Goal: Find specific page/section: Find specific page/section

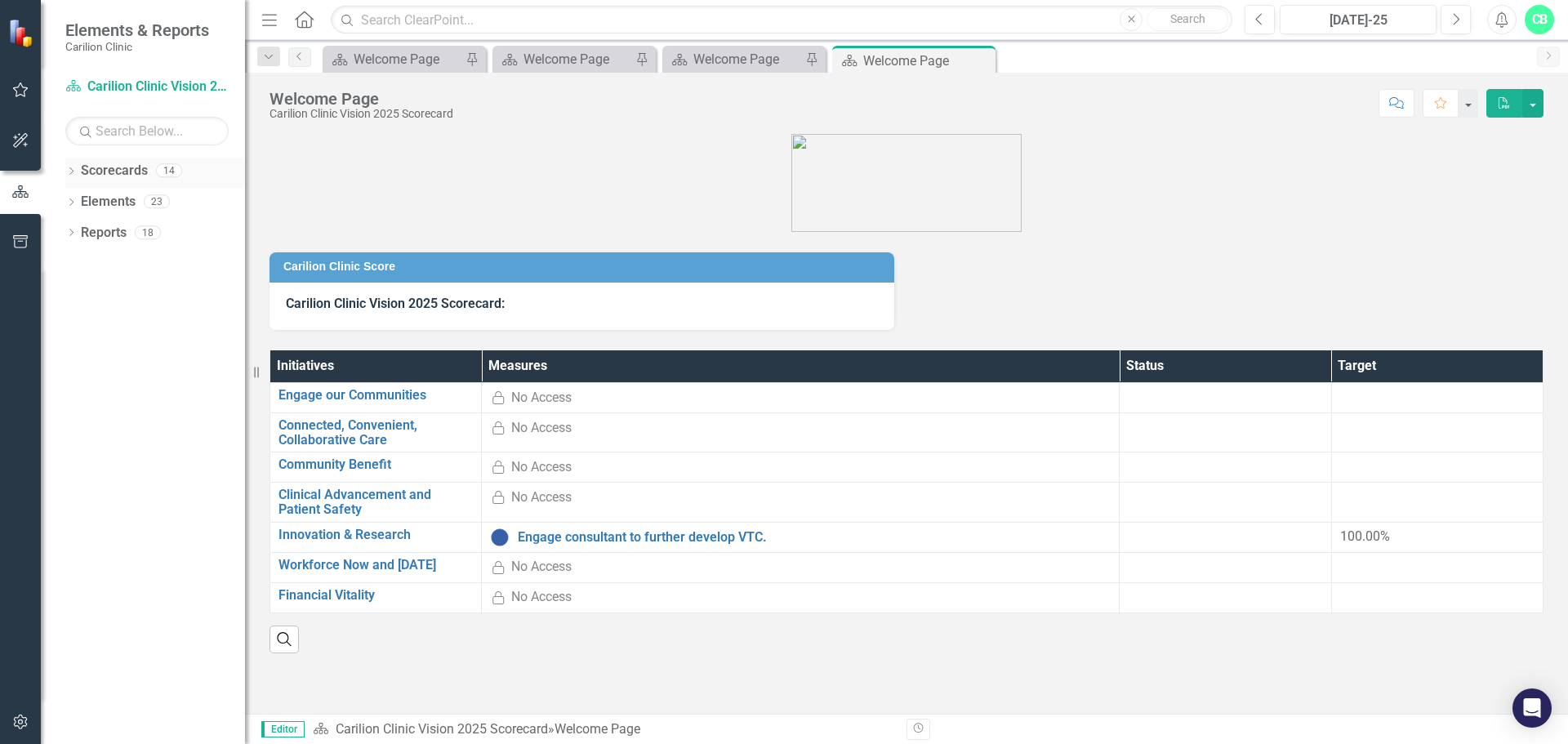
click at [75, 174] on icon "Dropdown" at bounding box center [71, 173] width 12 height 9
click at [79, 203] on icon "Dropdown" at bounding box center [80, 201] width 13 height 10
click at [93, 263] on icon "Dropdown" at bounding box center [96, 263] width 13 height 10
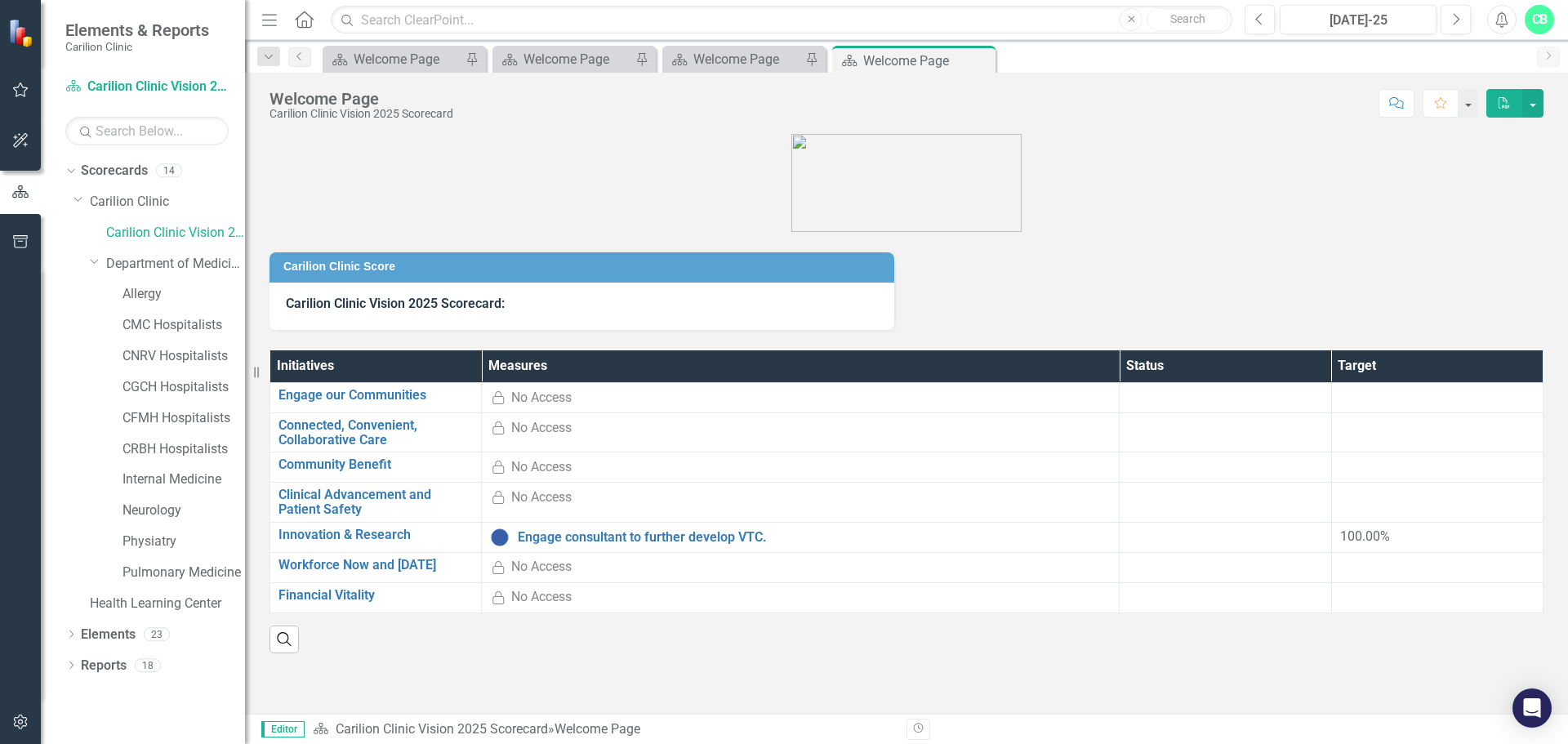
click at [121, 533] on div "Physiatry" at bounding box center [167, 543] width 155 height 31
click at [166, 542] on link "Physiatry" at bounding box center [184, 542] width 122 height 19
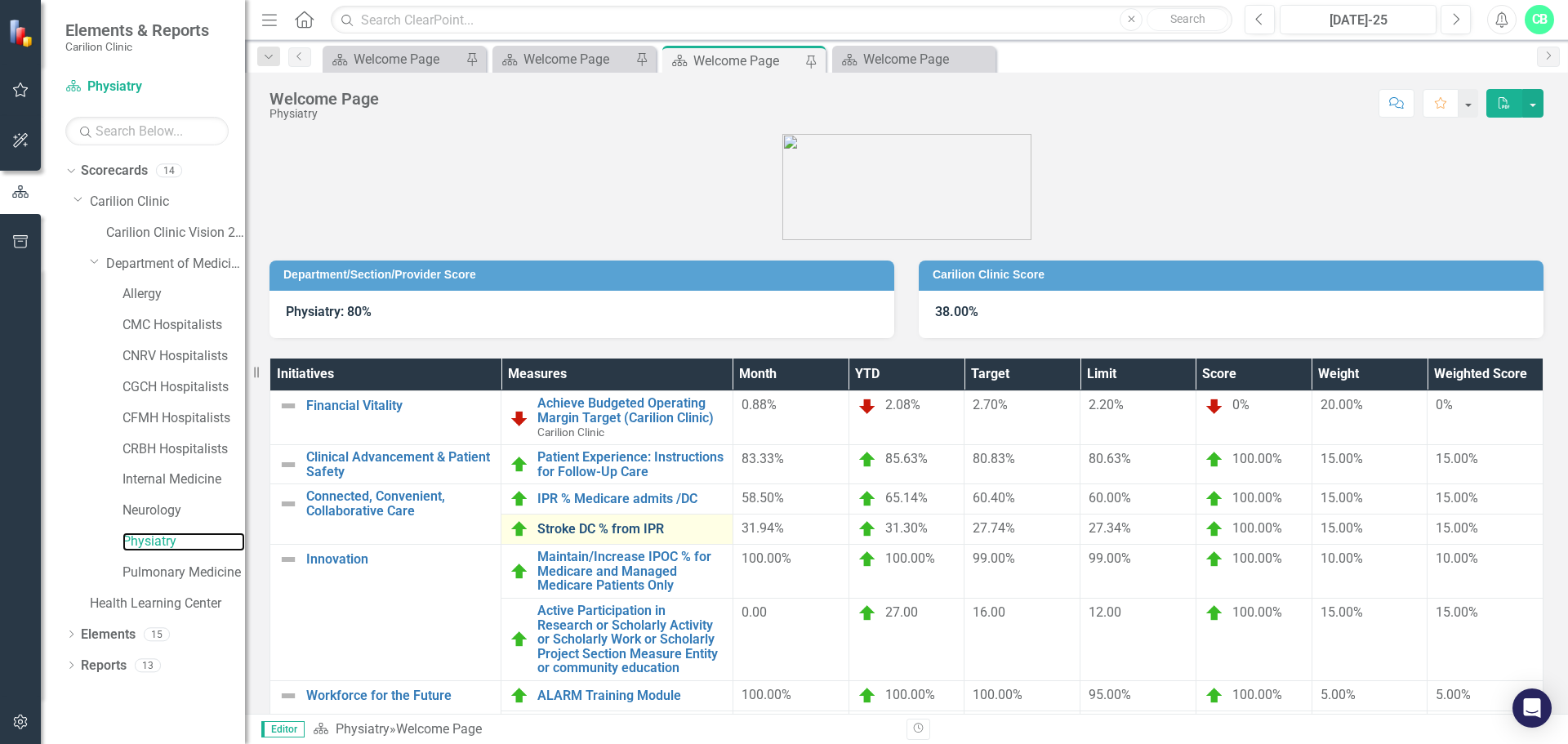
scroll to position [82, 0]
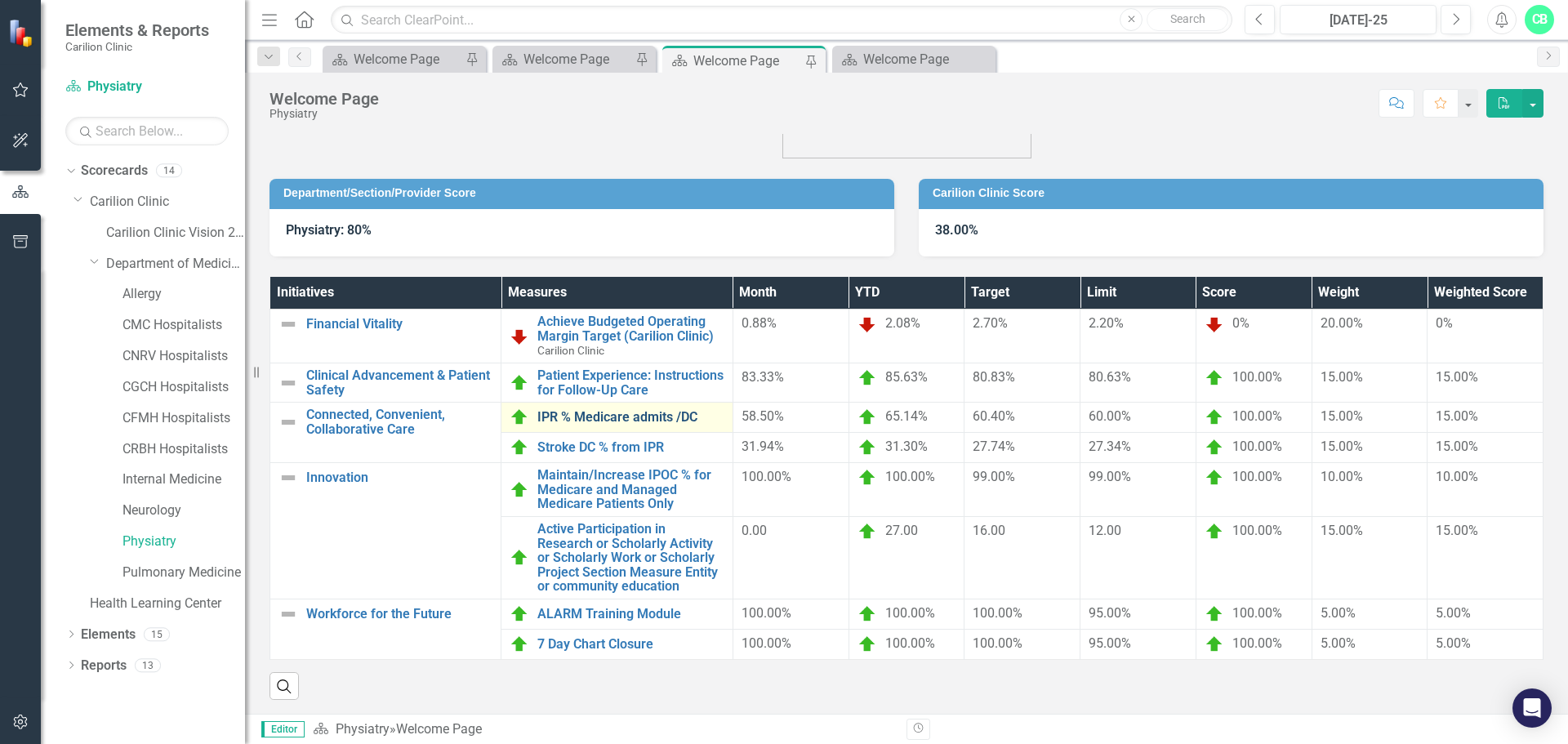
click at [624, 421] on link "IPR % Medicare admits /DC" at bounding box center [630, 417] width 186 height 14
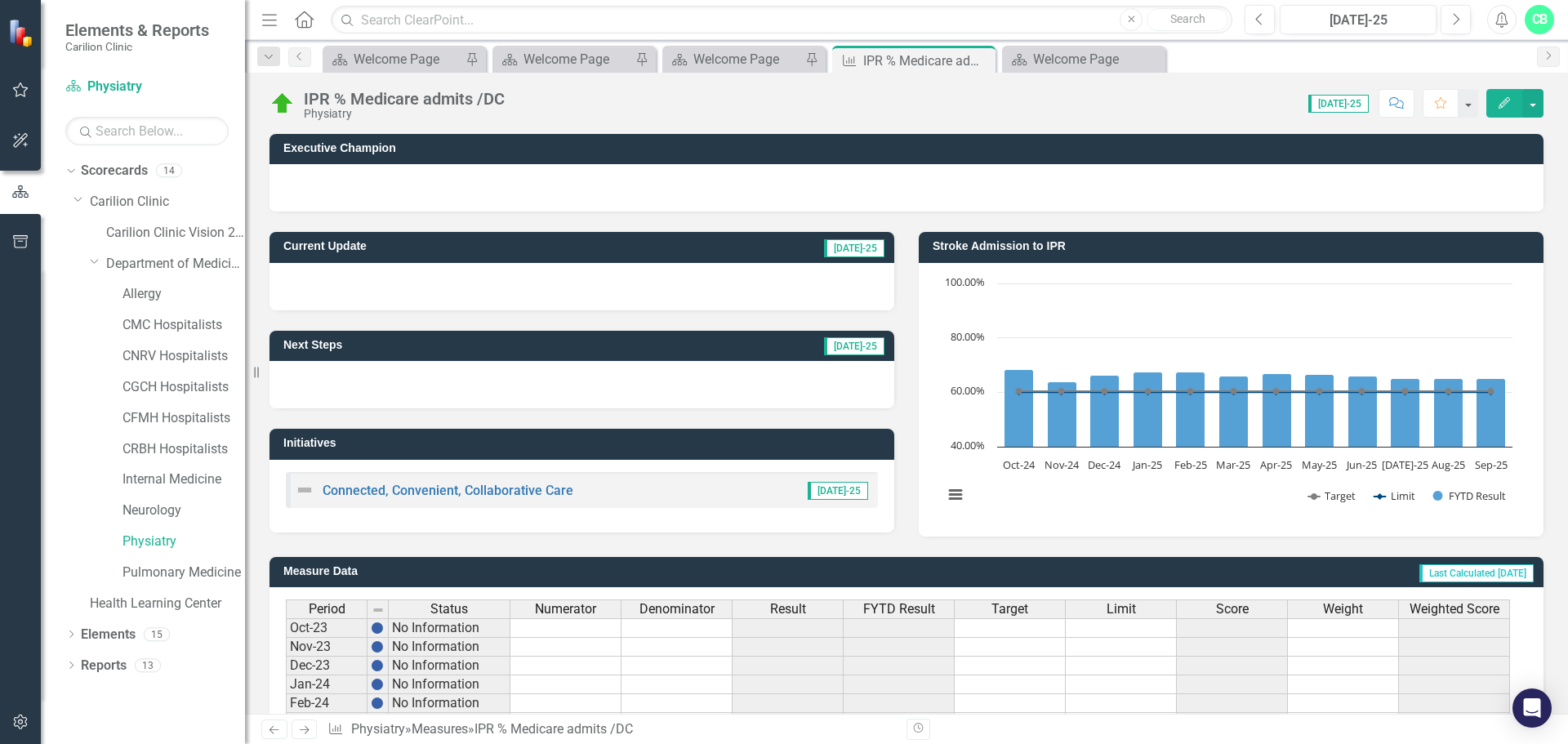
scroll to position [397, 0]
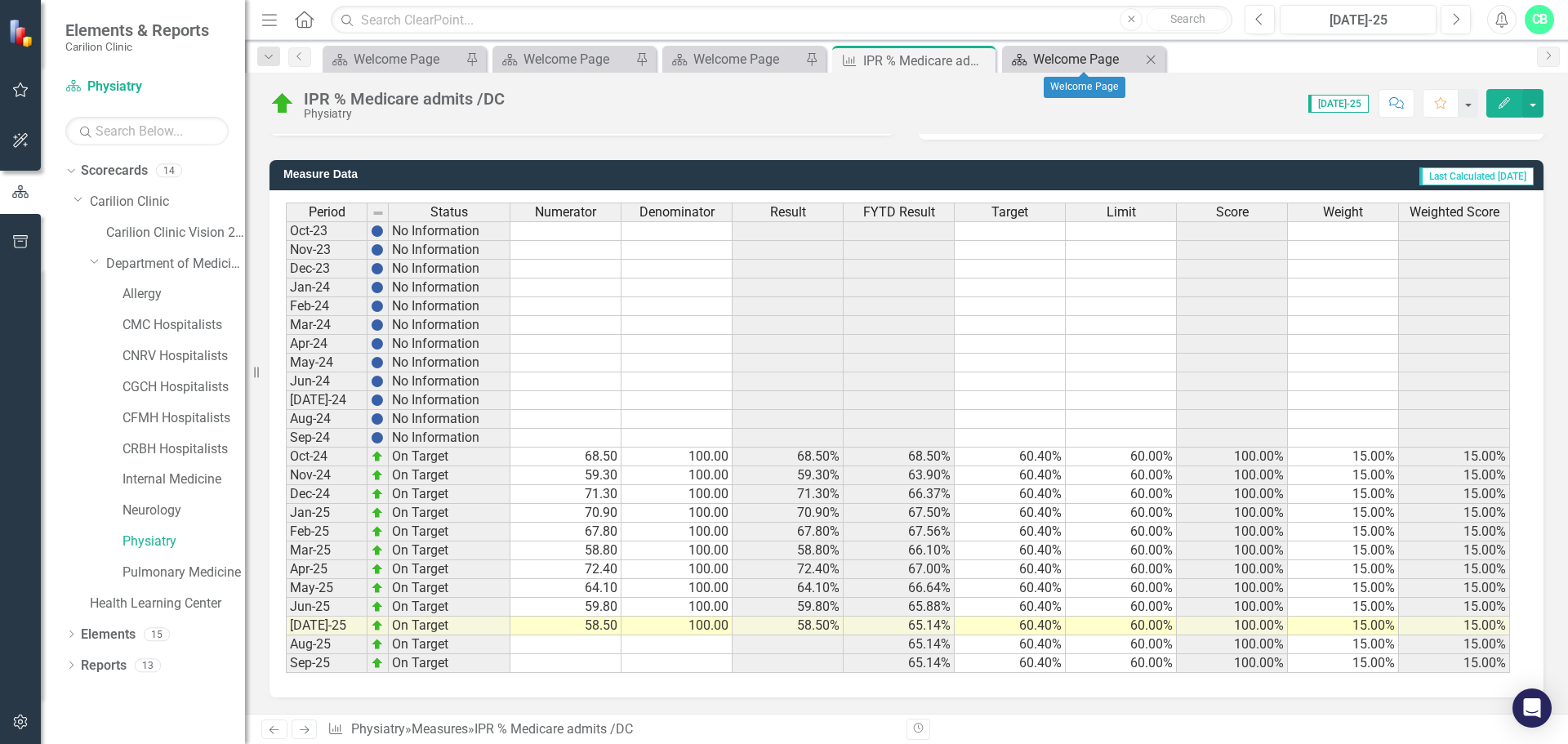
click at [1119, 58] on div "Welcome Page" at bounding box center [1087, 58] width 108 height 21
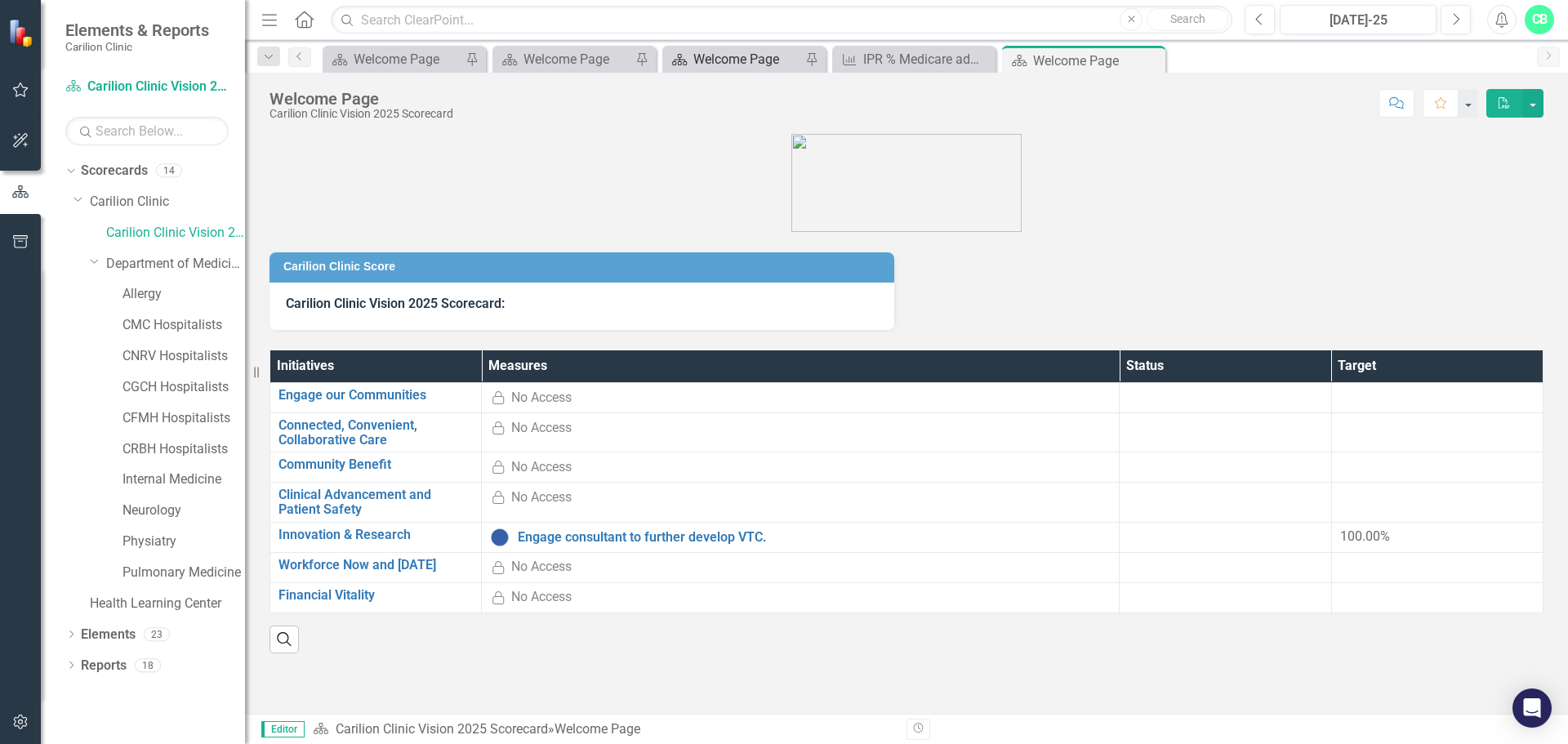
click at [769, 67] on div "Welcome Page" at bounding box center [748, 58] width 108 height 21
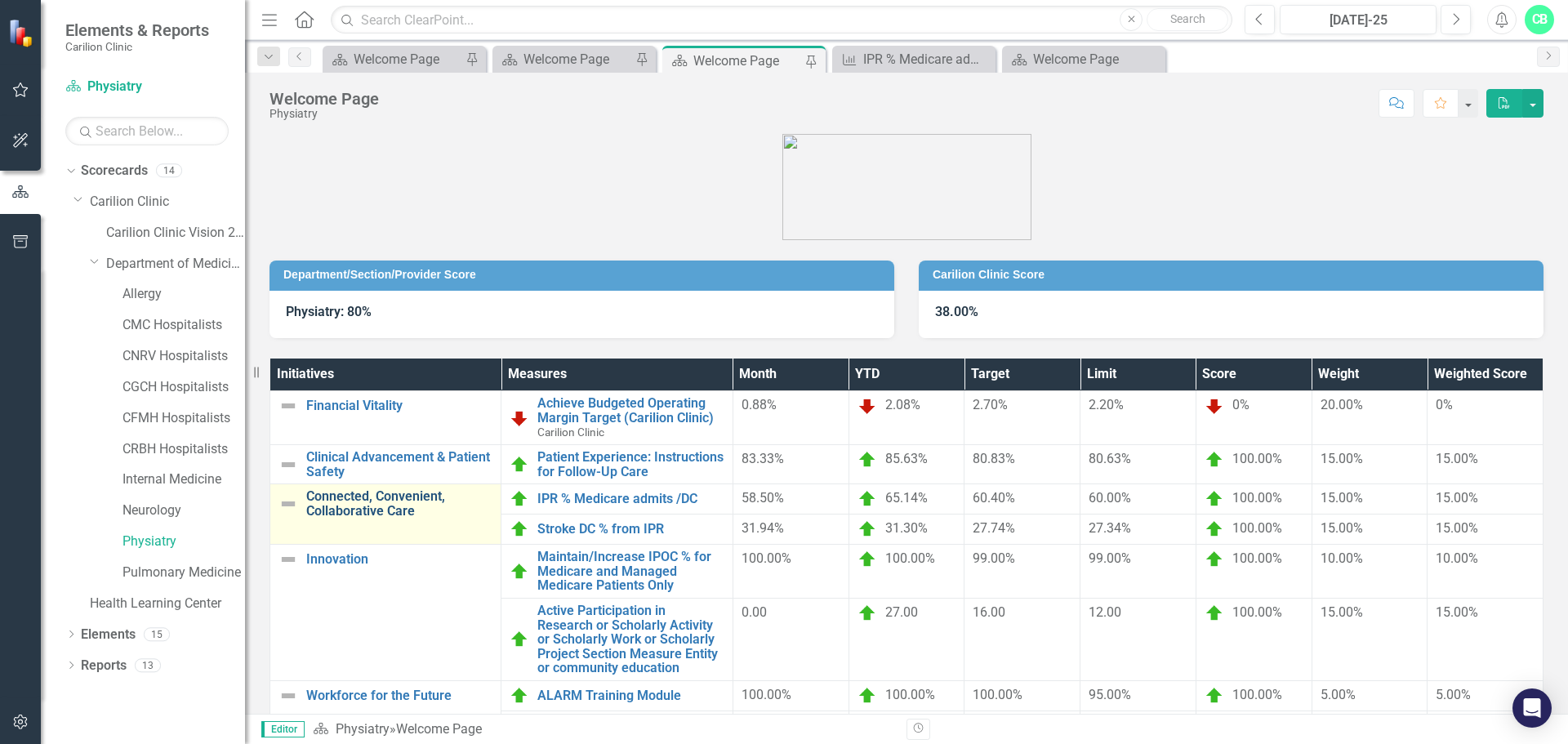
click at [374, 504] on link "Connected, Convenient, Collaborative Care" at bounding box center [399, 504] width 186 height 29
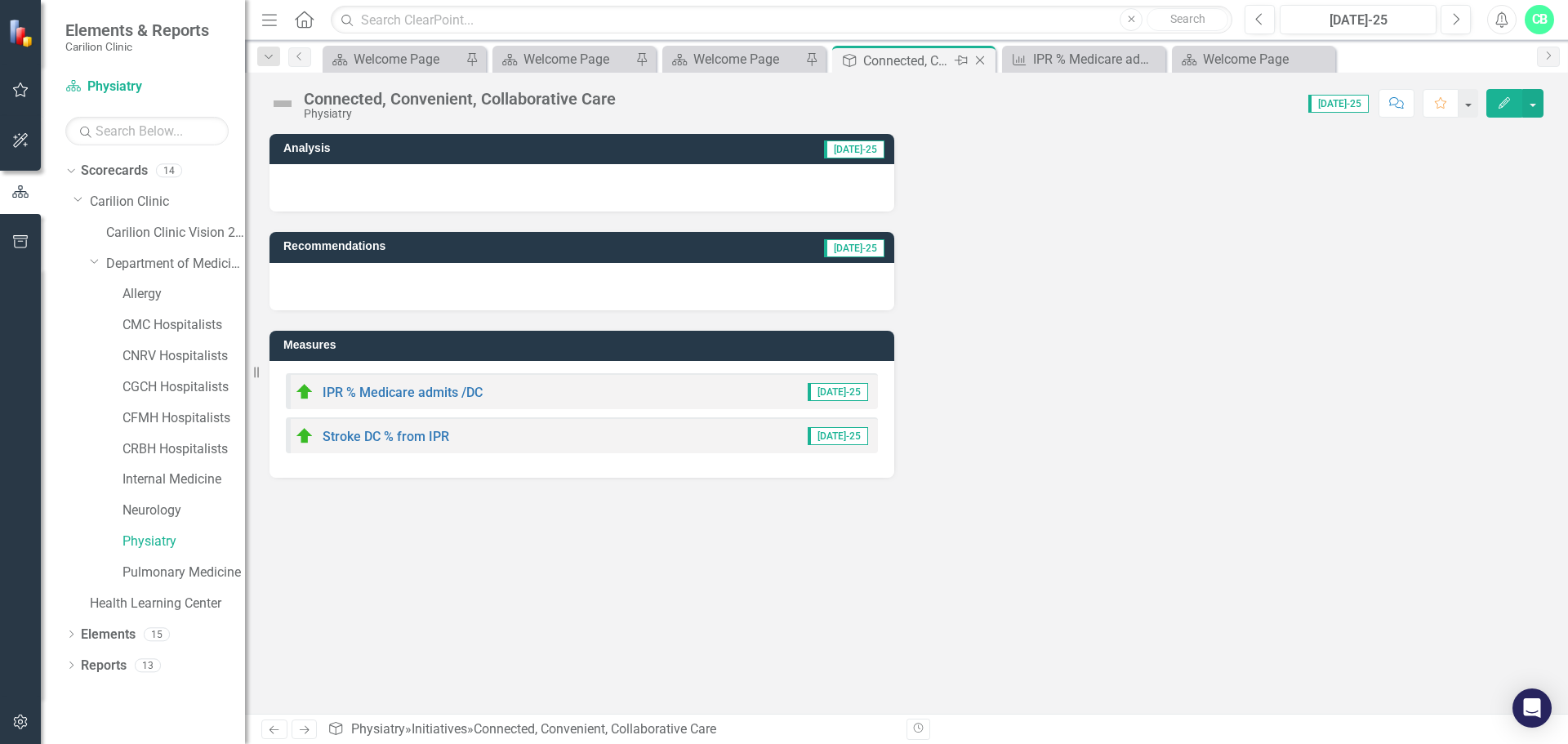
click at [981, 56] on icon "Close" at bounding box center [980, 60] width 16 height 13
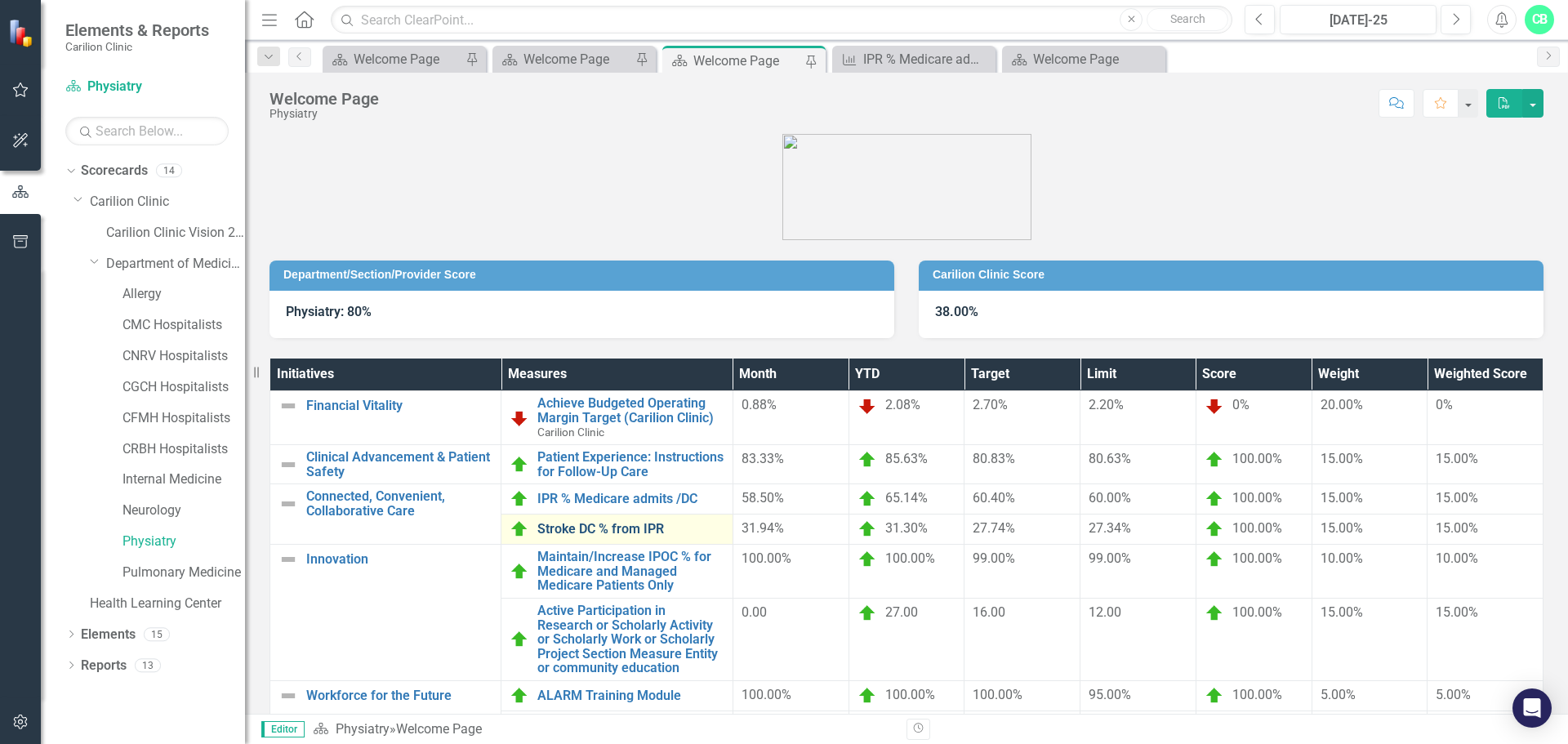
click at [595, 532] on link "Stroke DC % from IPR" at bounding box center [630, 529] width 186 height 14
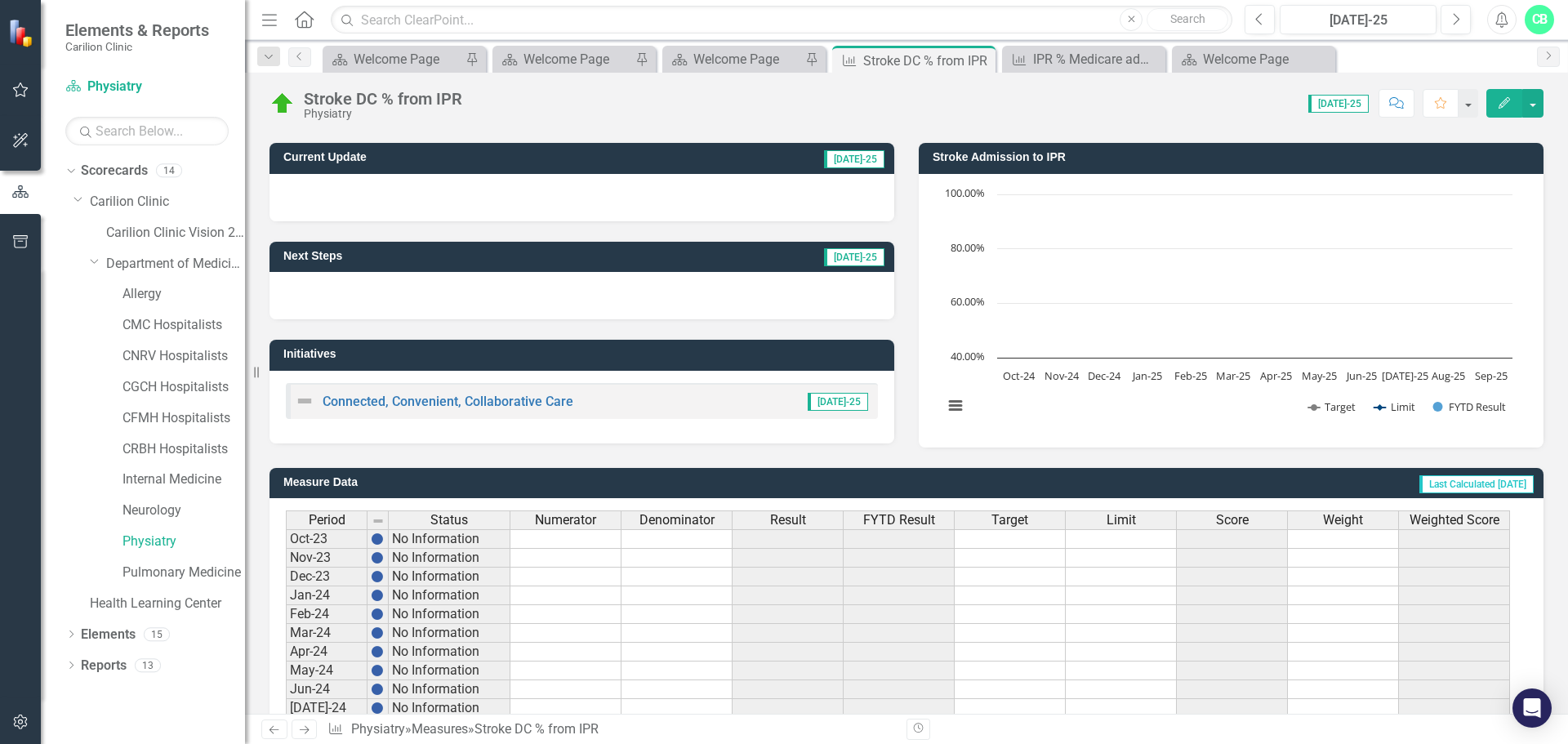
scroll to position [397, 0]
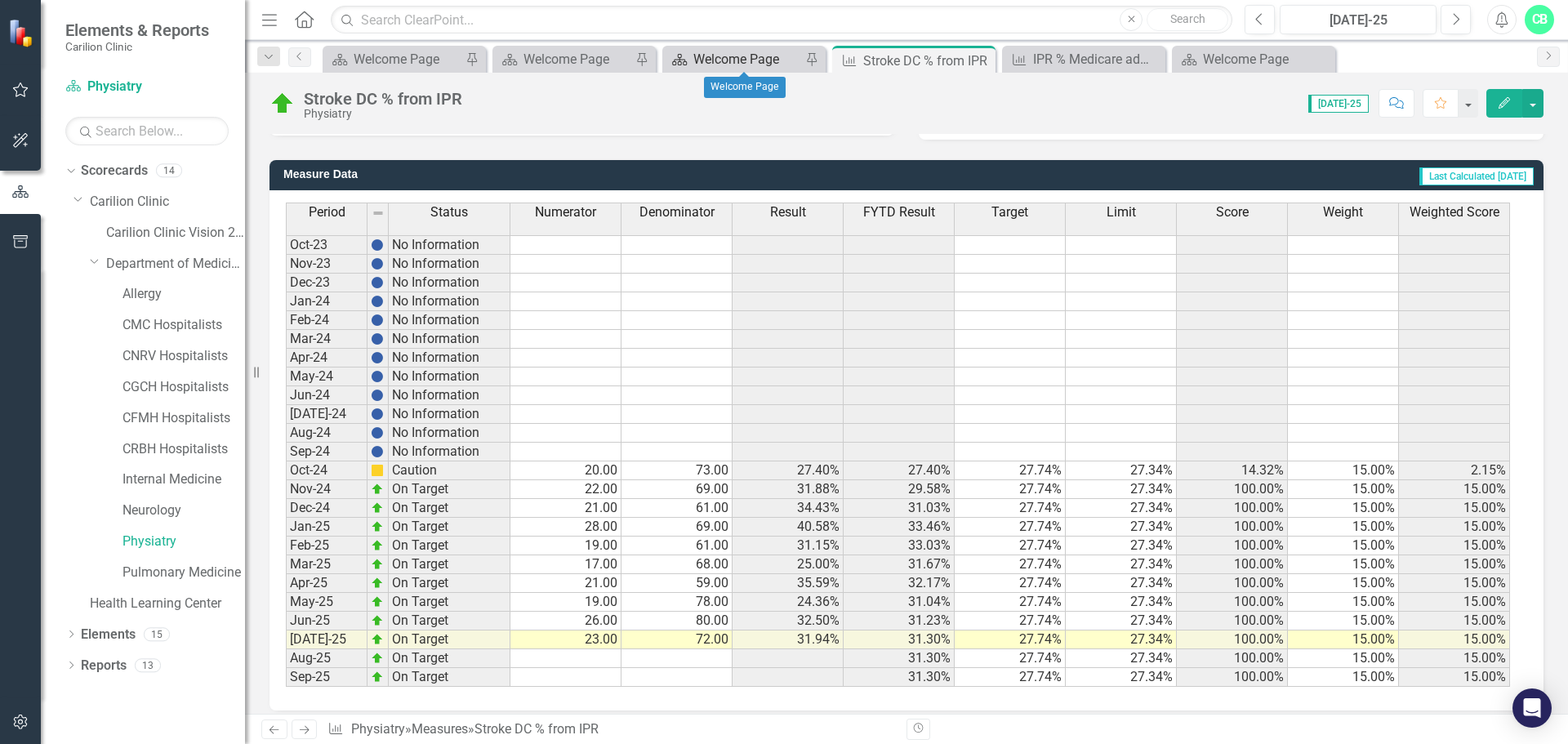
click at [765, 58] on div "Welcome Page" at bounding box center [748, 58] width 108 height 21
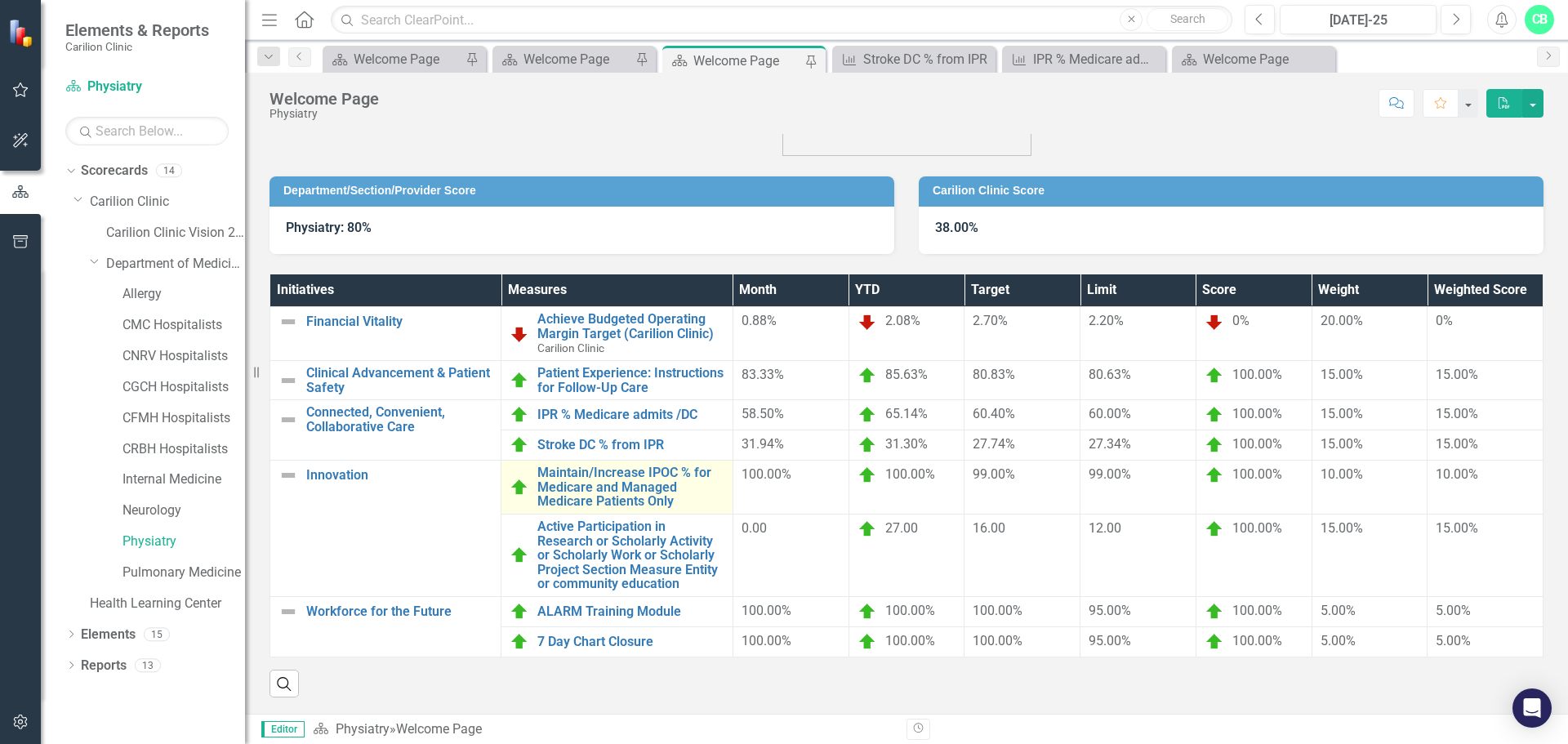
scroll to position [96, 0]
click at [947, 435] on div "31.30%" at bounding box center [907, 445] width 99 height 20
